Goal: Check status: Check status

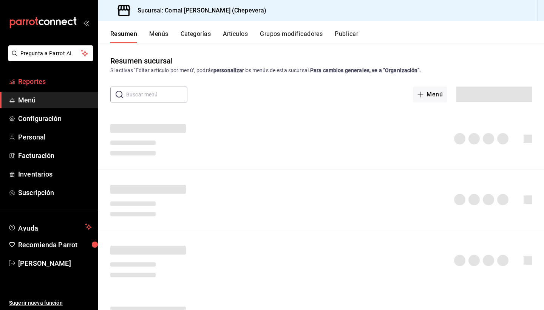
click at [48, 85] on span "Reportes" at bounding box center [55, 81] width 74 height 10
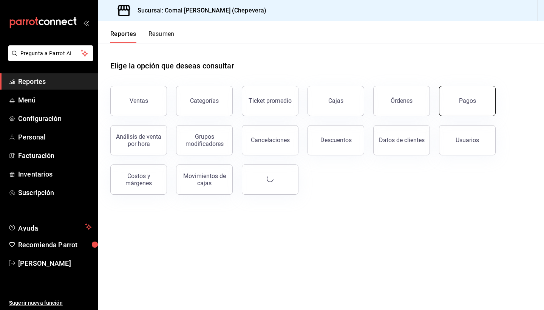
click at [481, 100] on button "Pagos" at bounding box center [467, 101] width 57 height 30
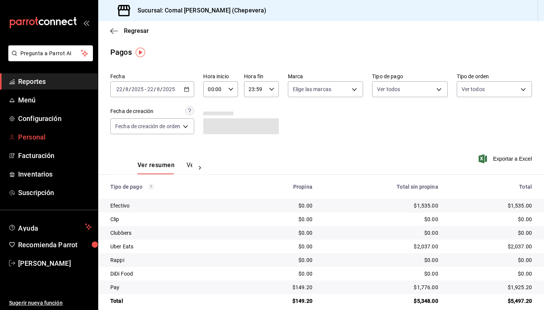
click at [45, 136] on span "Personal" at bounding box center [55, 137] width 74 height 10
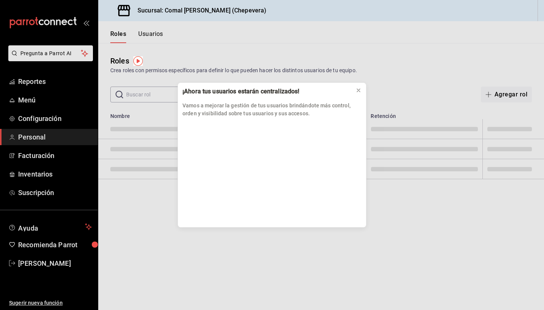
click at [49, 81] on div "¡Ahora tus usuarios estarán centralizados! Vamos a mejorar la gestión de tus us…" at bounding box center [272, 155] width 544 height 310
click at [23, 85] on div "¡Ahora tus usuarios estarán centralizados! Vamos a mejorar la gestión de tus us…" at bounding box center [272, 155] width 544 height 310
click at [52, 82] on div "¡Ahora tus usuarios estarán centralizados! Vamos a mejorar la gestión de tus us…" at bounding box center [272, 155] width 544 height 310
click at [359, 90] on icon at bounding box center [359, 90] width 6 height 6
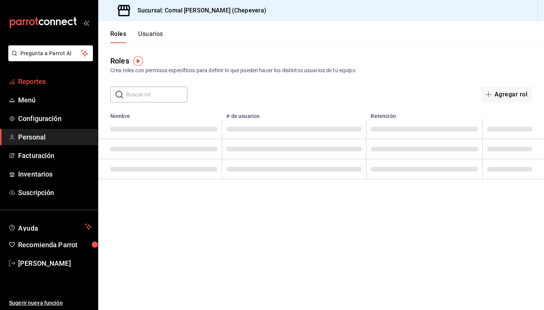
click at [51, 83] on span "Reportes" at bounding box center [55, 81] width 74 height 10
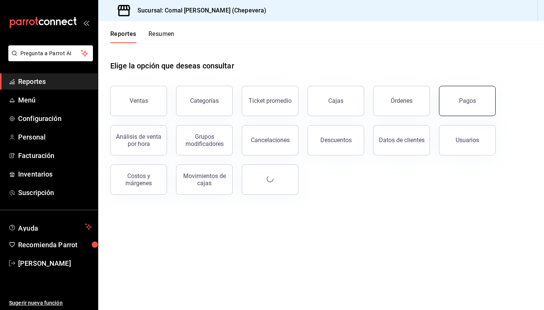
click at [453, 100] on button "Pagos" at bounding box center [467, 101] width 57 height 30
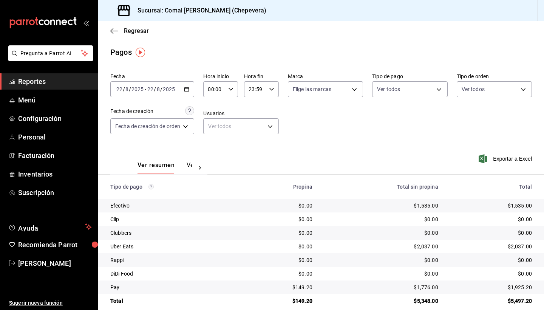
click at [187, 89] on icon "button" at bounding box center [186, 89] width 5 height 5
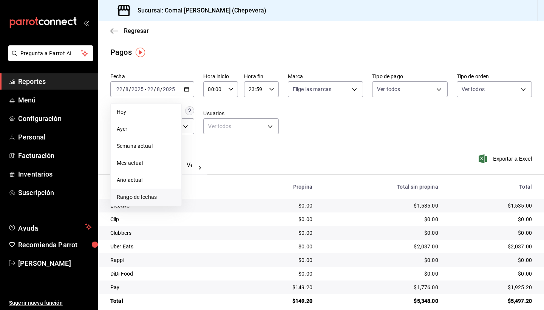
click at [145, 195] on span "Rango de fechas" at bounding box center [146, 197] width 59 height 8
click at [250, 190] on abbr "22" at bounding box center [251, 189] width 5 height 5
click at [237, 189] on abbr "21" at bounding box center [237, 189] width 5 height 5
